Goal: Task Accomplishment & Management: Use online tool/utility

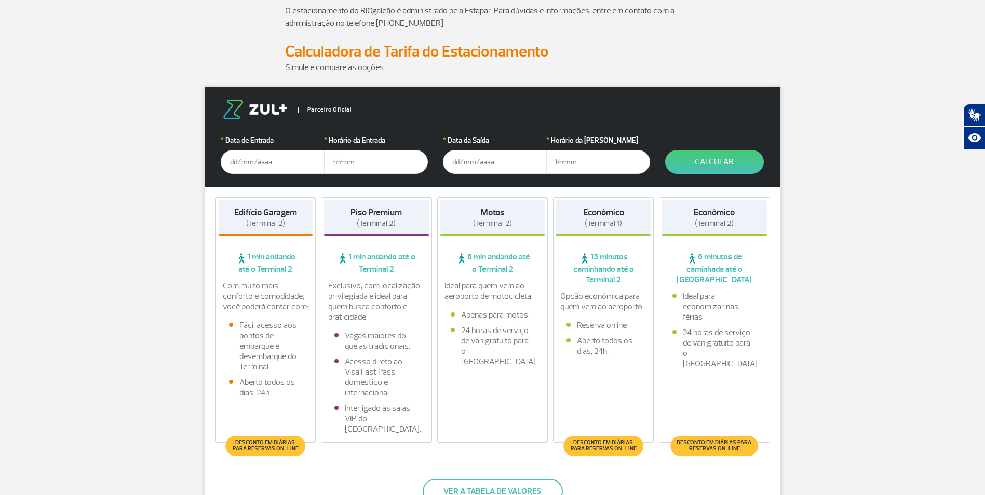
scroll to position [104, 0]
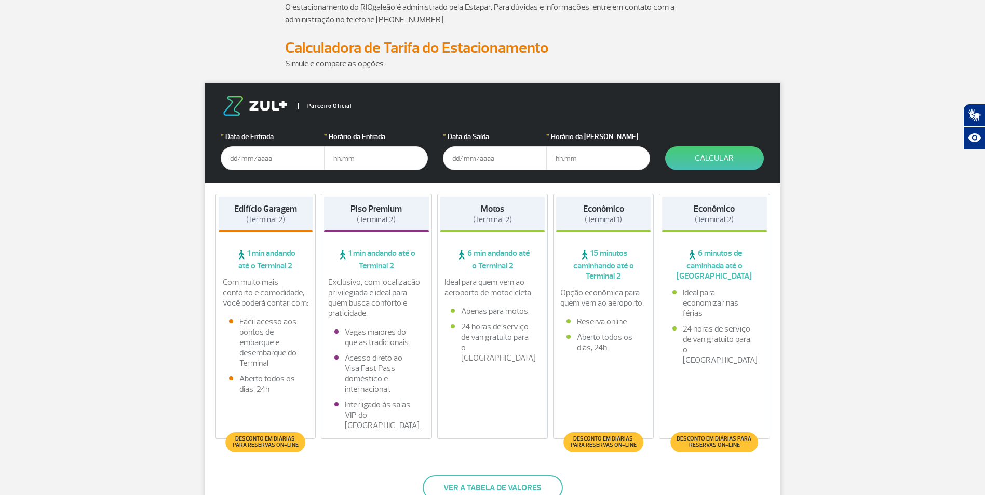
click at [261, 166] on input "text" at bounding box center [273, 158] width 104 height 24
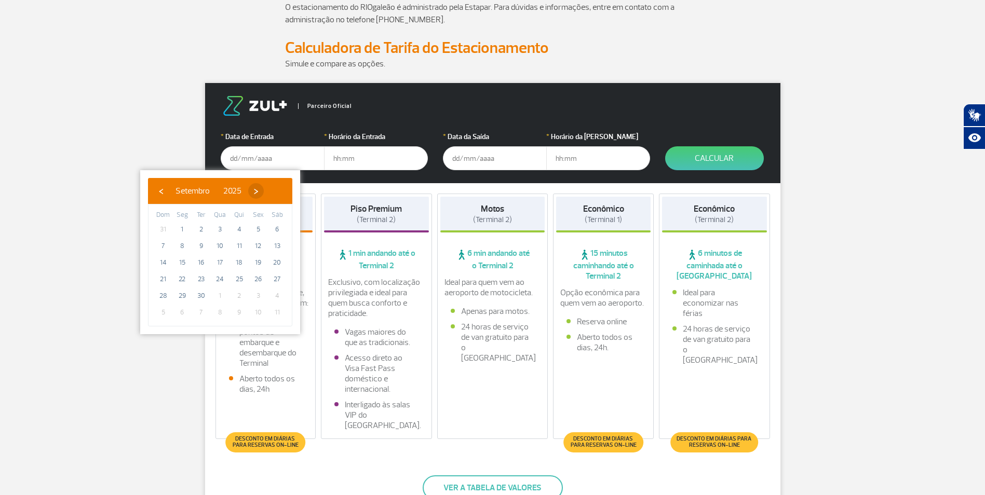
click at [264, 190] on span "›" at bounding box center [256, 191] width 16 height 16
click at [240, 245] on span "9" at bounding box center [239, 246] width 17 height 17
type input "[DATE]"
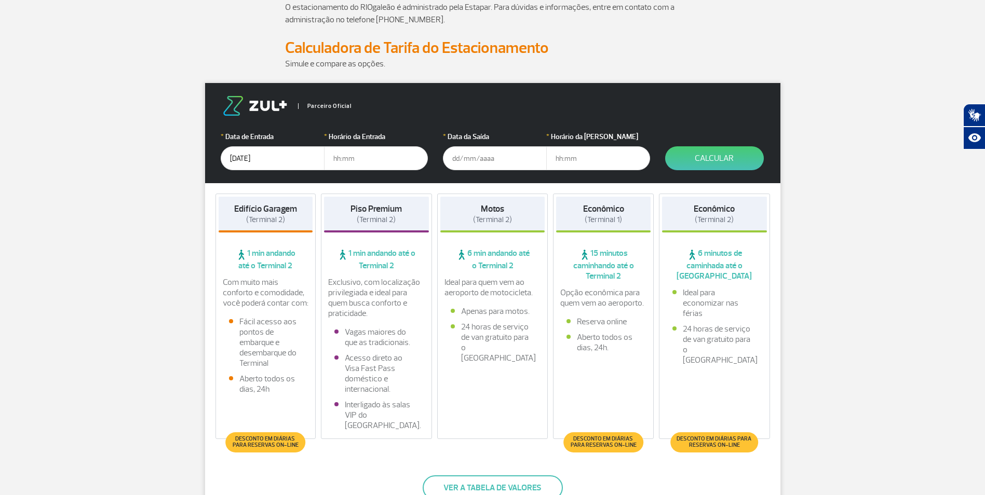
click at [382, 165] on input "text" at bounding box center [376, 158] width 104 height 24
type input "6"
type input "06:30"
click at [490, 160] on input "text" at bounding box center [495, 158] width 104 height 24
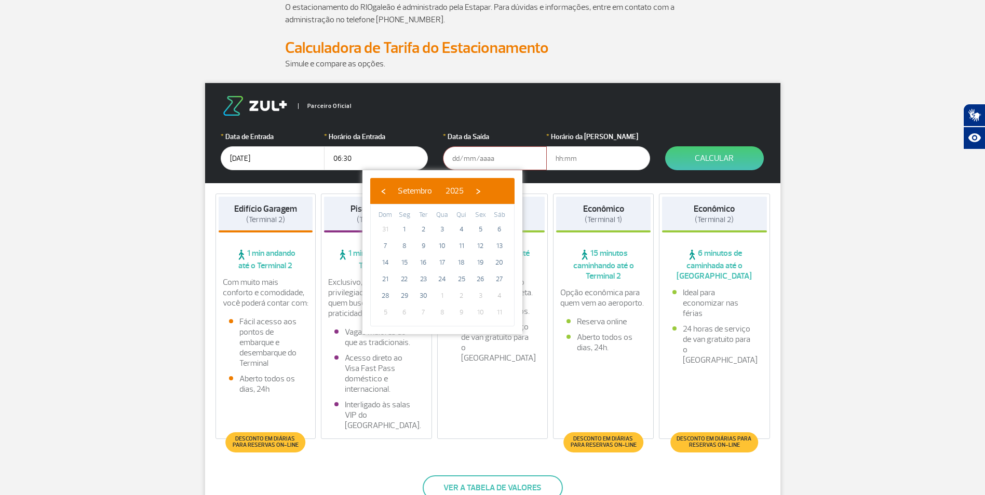
click at [493, 159] on input "text" at bounding box center [495, 158] width 104 height 24
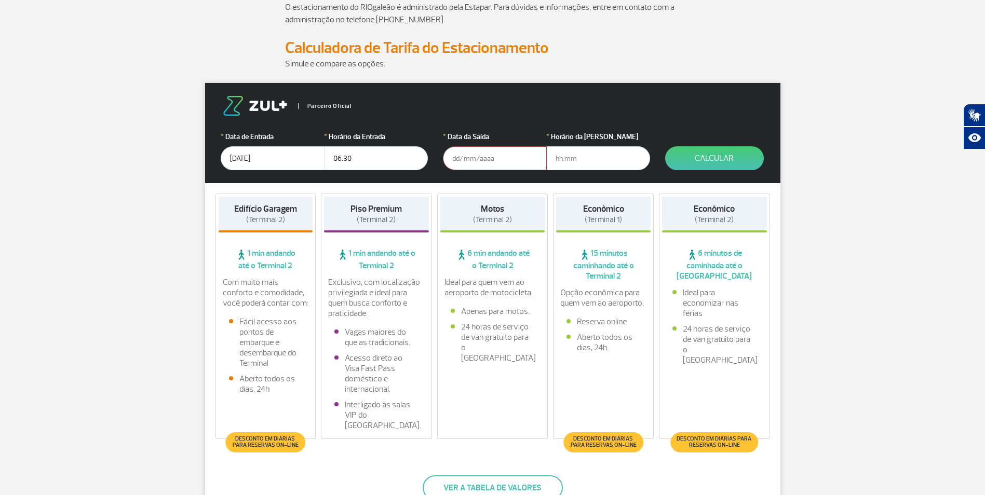
click at [482, 151] on input "text" at bounding box center [495, 158] width 104 height 24
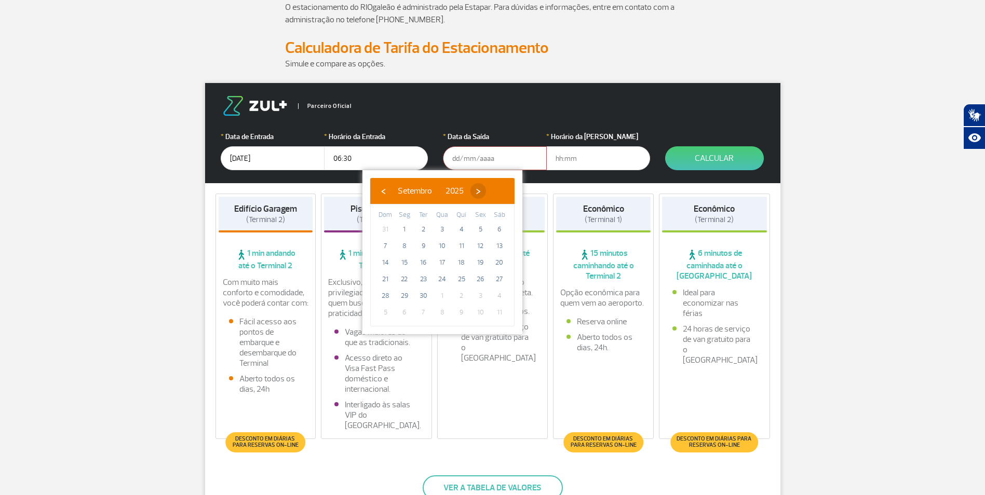
click at [486, 193] on span "›" at bounding box center [478, 191] width 16 height 16
click at [380, 261] on span "12" at bounding box center [385, 262] width 17 height 17
type input "[DATE]"
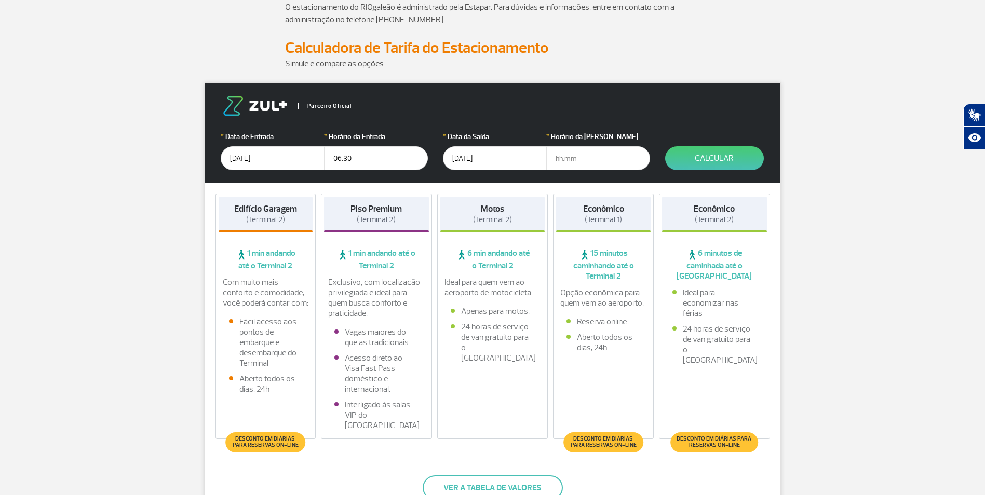
click at [600, 157] on input "text" at bounding box center [598, 158] width 104 height 24
type input "8"
type input "20:30"
click at [723, 153] on button "Calcular" at bounding box center [714, 158] width 99 height 24
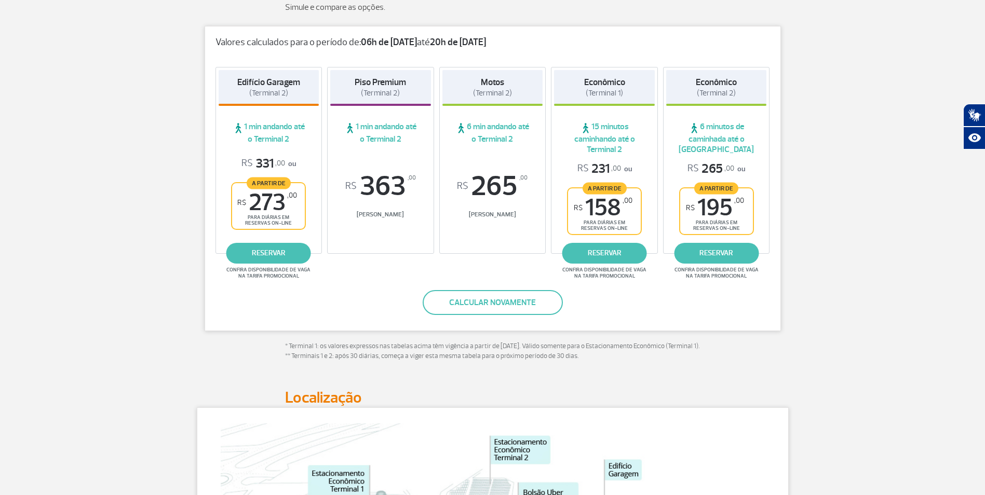
scroll to position [0, 0]
